Goal: Navigation & Orientation: Find specific page/section

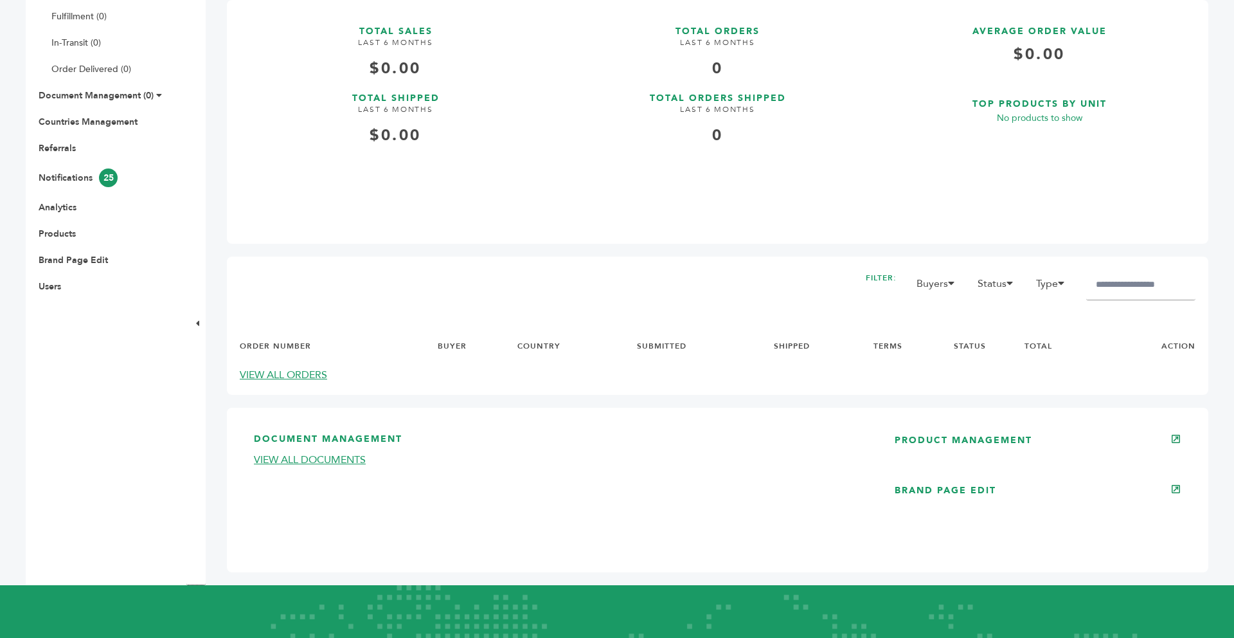
scroll to position [437, 0]
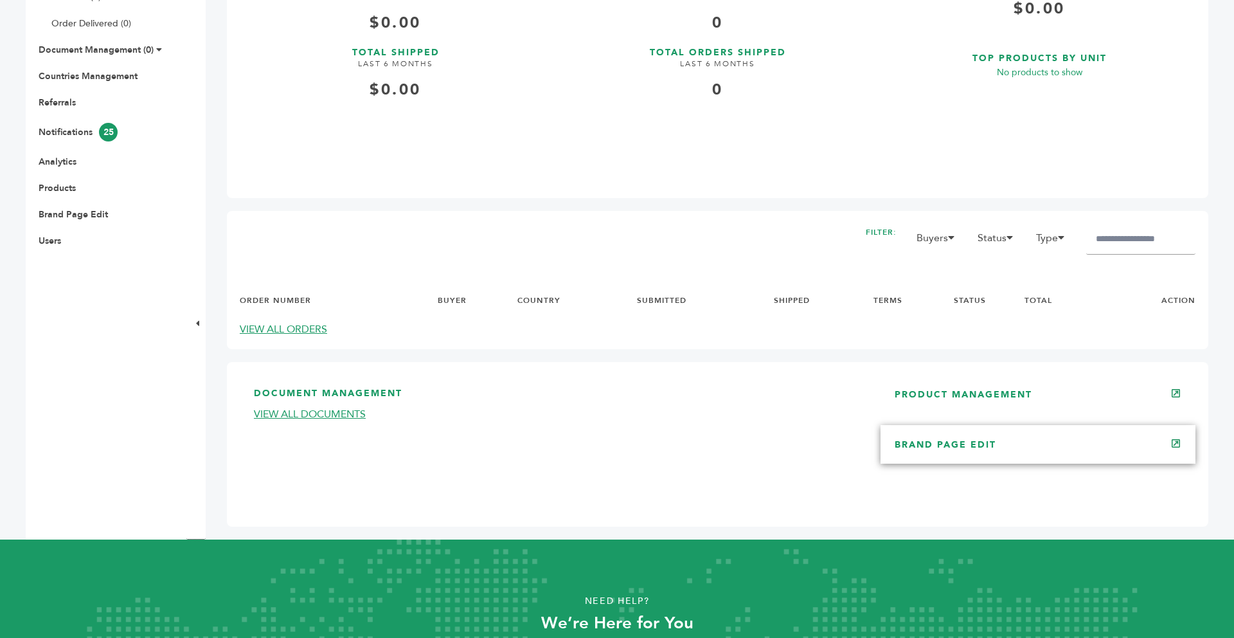
click at [919, 443] on link "BRAND PAGE EDIT" at bounding box center [946, 444] width 102 height 12
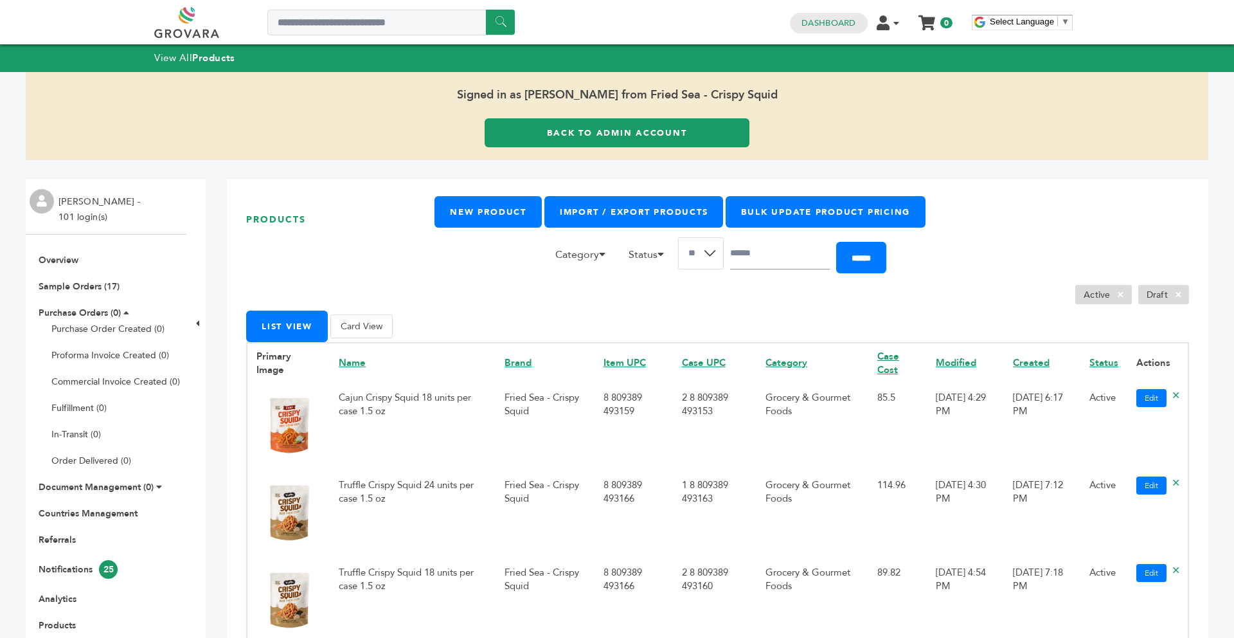
click at [668, 128] on link "Back to Admin Account" at bounding box center [617, 132] width 265 height 29
